Goal: Task Accomplishment & Management: Complete application form

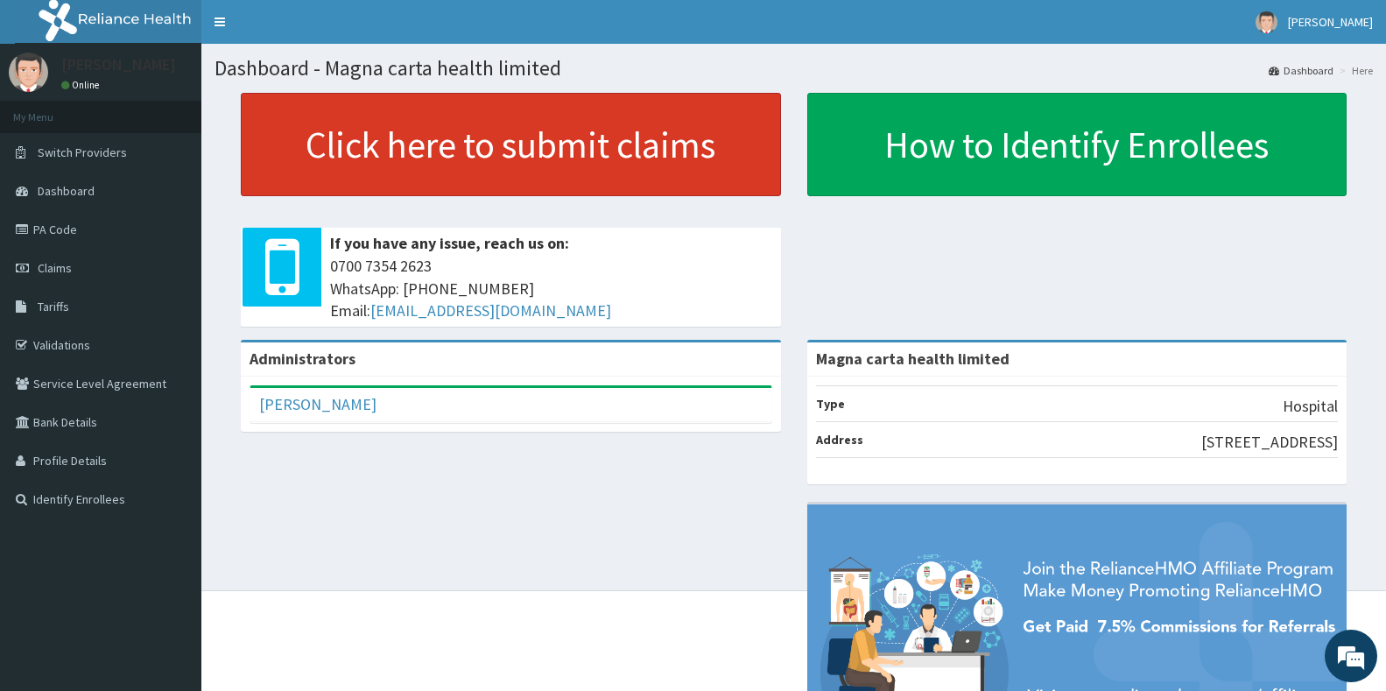
click at [492, 170] on link "Click here to submit claims" at bounding box center [511, 144] width 540 height 103
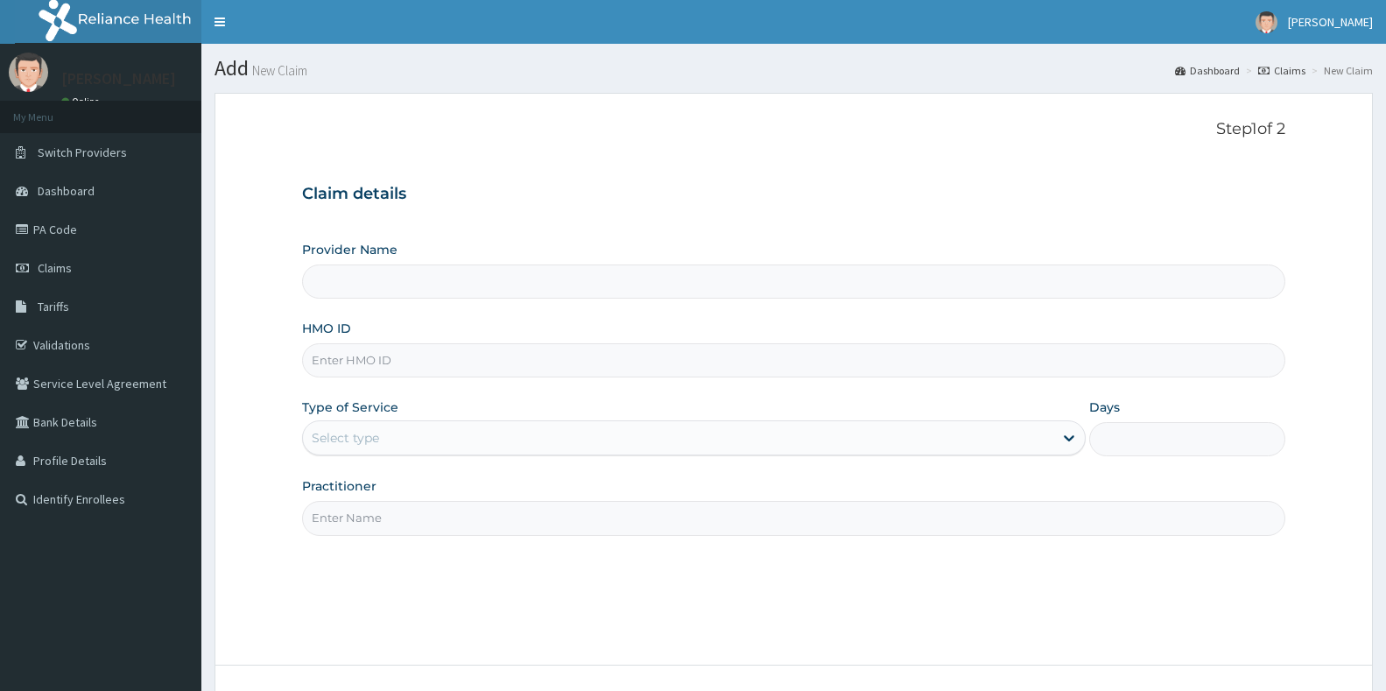
click at [404, 284] on input "Provider Name" at bounding box center [793, 281] width 983 height 34
click at [463, 356] on input "HMO ID" at bounding box center [793, 360] width 983 height 34
type input "Magna carta health limited"
type input "b"
type input "B2D/10005/A"
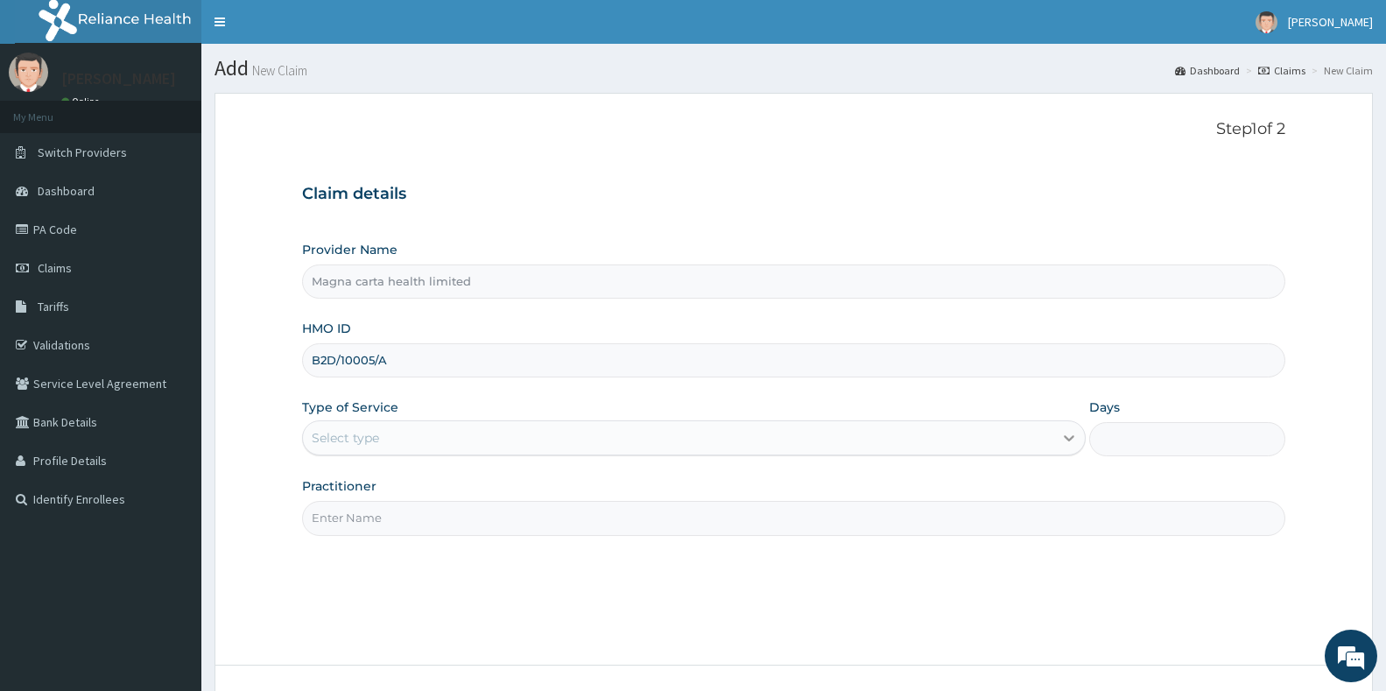
click at [1061, 445] on icon at bounding box center [1069, 438] width 18 height 18
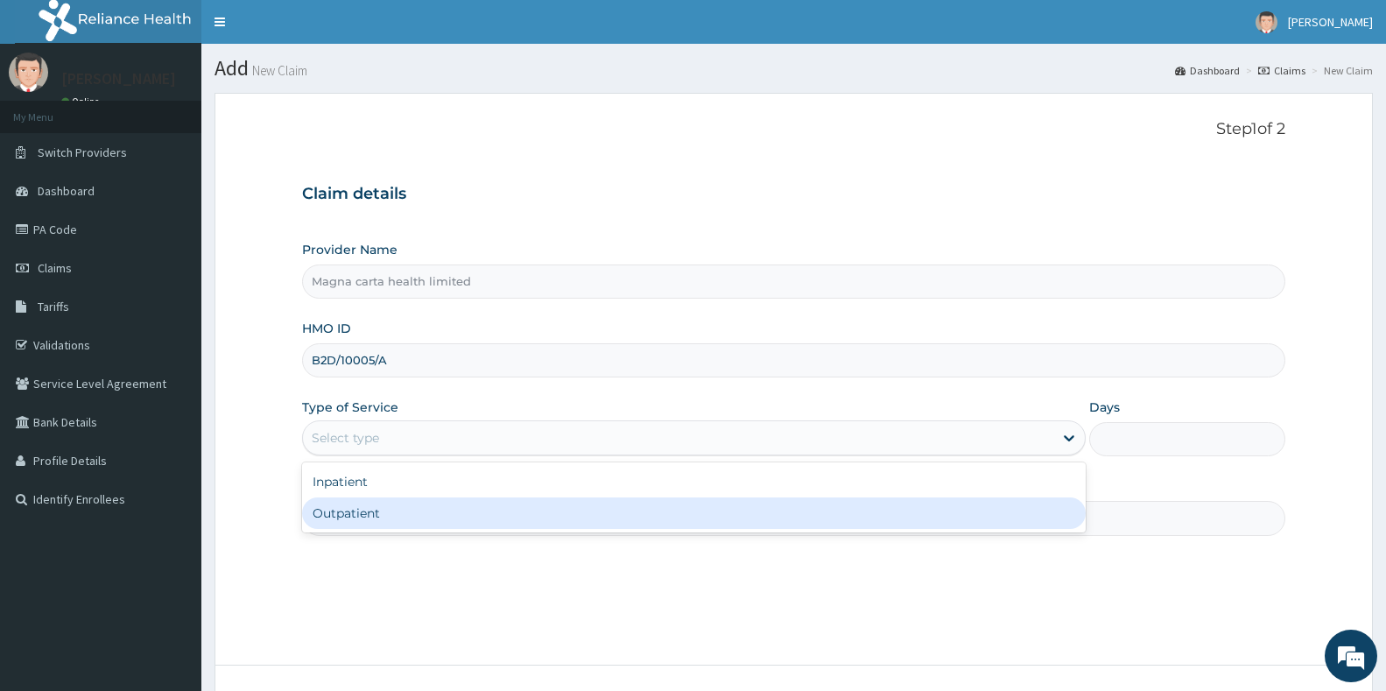
click at [573, 525] on div "Outpatient" at bounding box center [694, 513] width 784 height 32
type input "1"
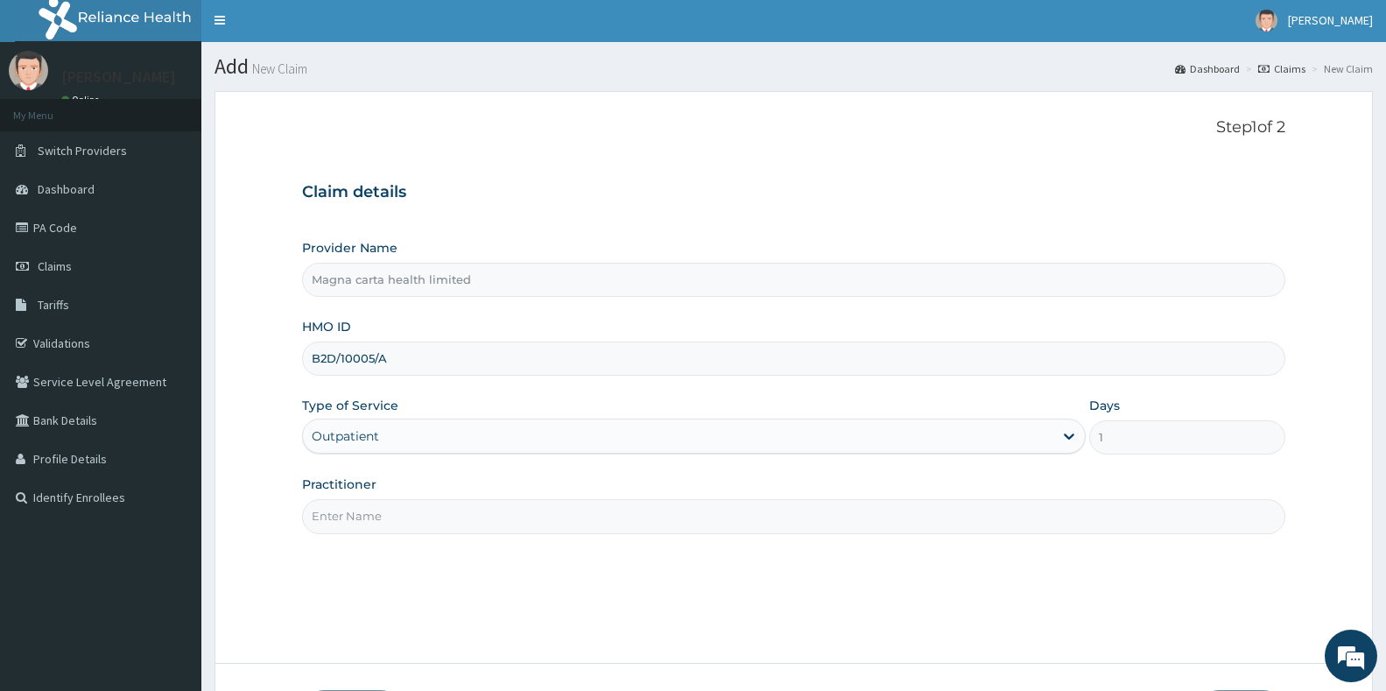
scroll to position [102, 0]
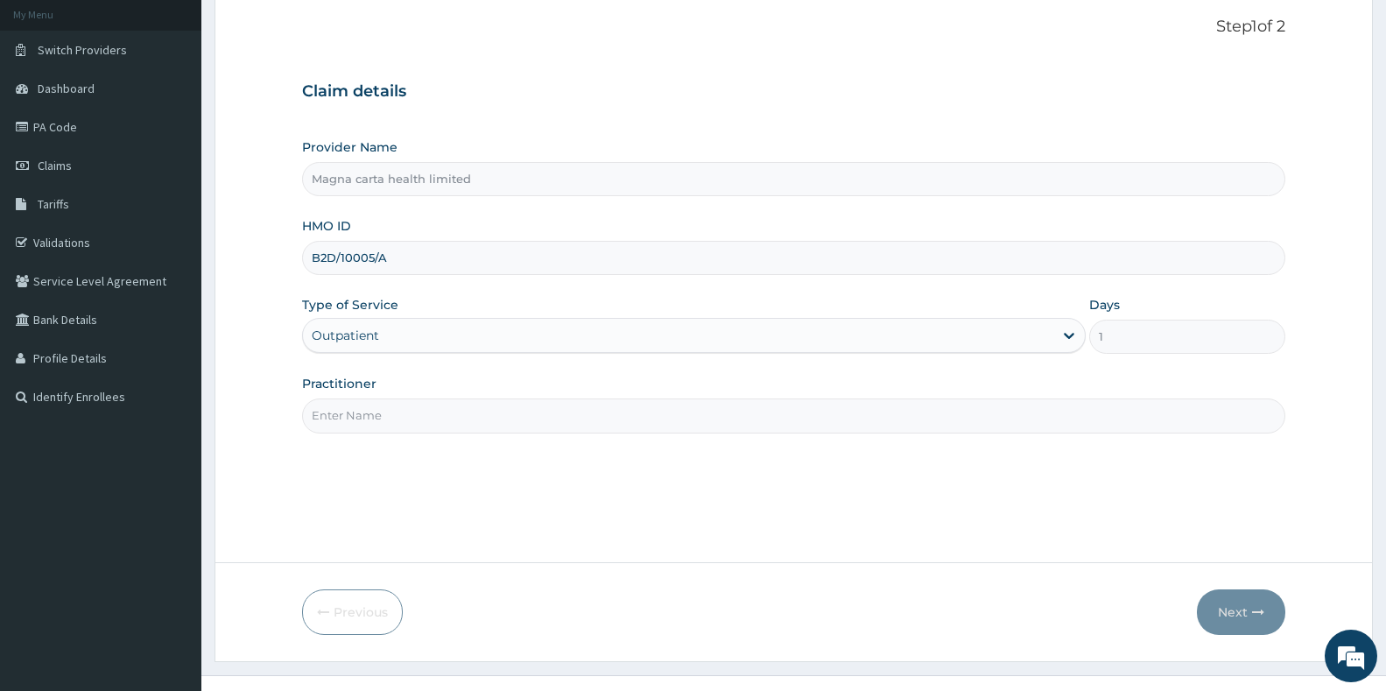
click at [1030, 431] on input "Practitioner" at bounding box center [793, 415] width 983 height 34
type input "[PERSON_NAME]"
click at [1243, 600] on button "Next" at bounding box center [1241, 612] width 88 height 46
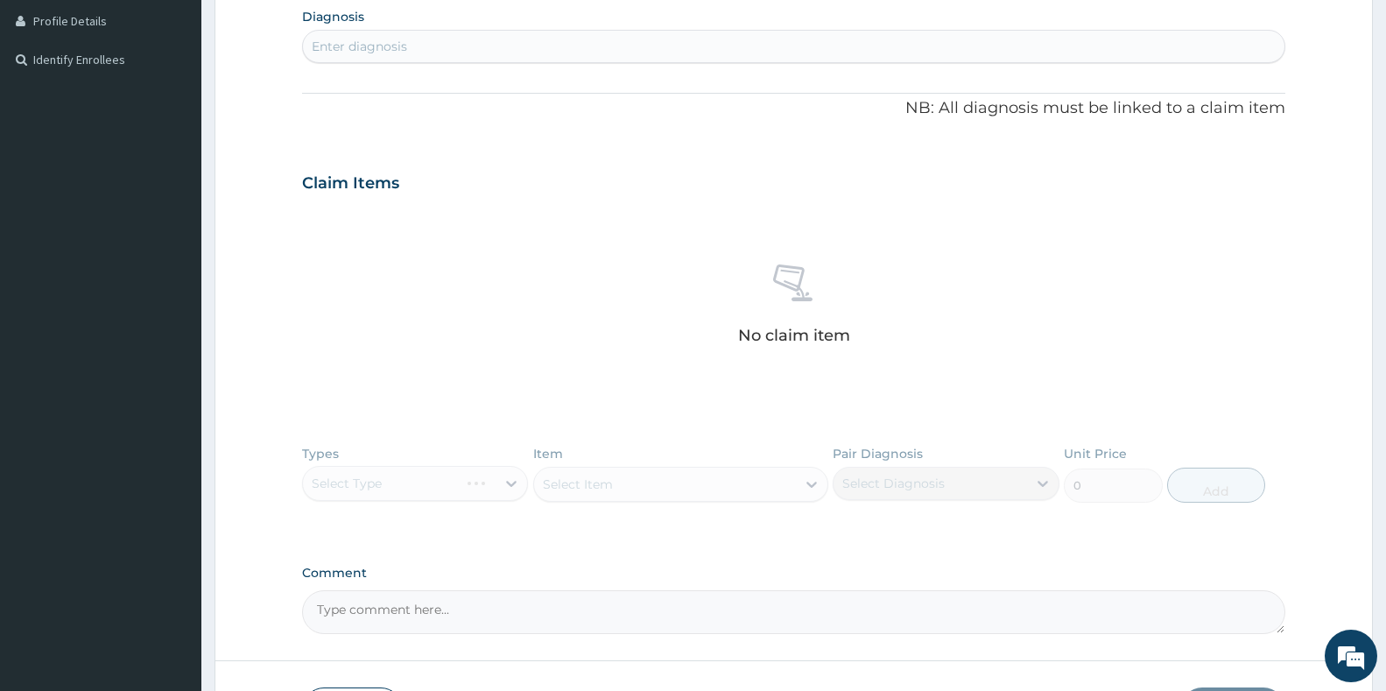
scroll to position [0, 0]
